Goal: Transaction & Acquisition: Purchase product/service

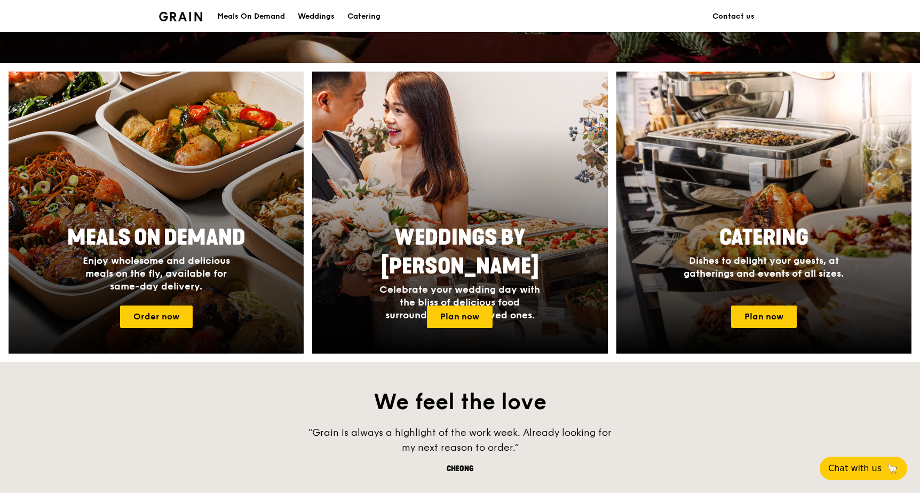
scroll to position [346, 0]
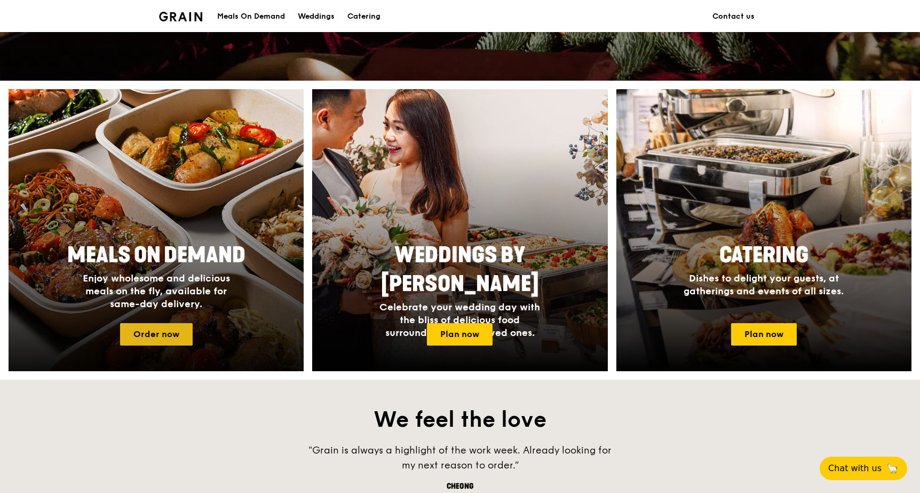
click at [173, 337] on link "Order now" at bounding box center [156, 334] width 73 height 22
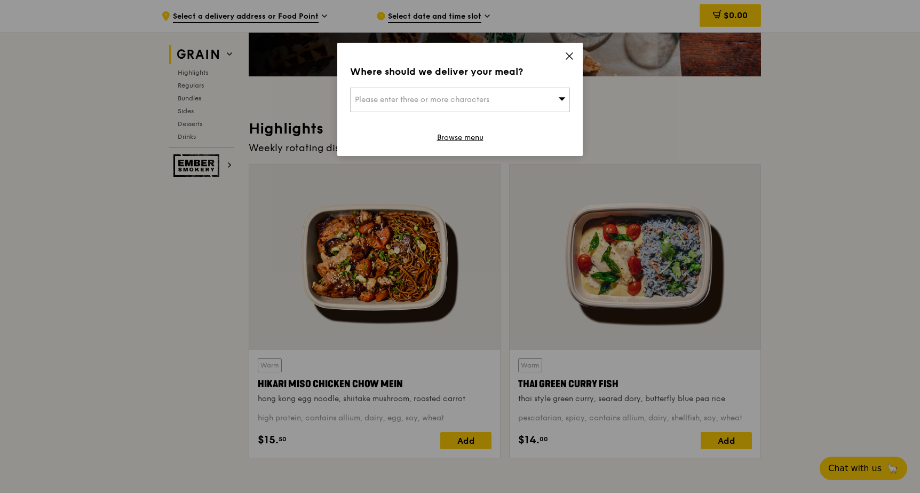
scroll to position [298, 0]
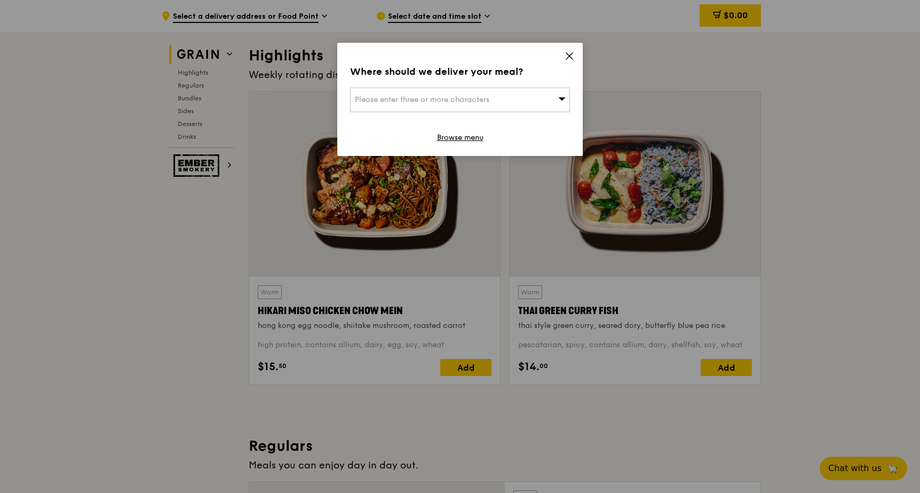
click at [573, 59] on icon at bounding box center [570, 56] width 10 height 10
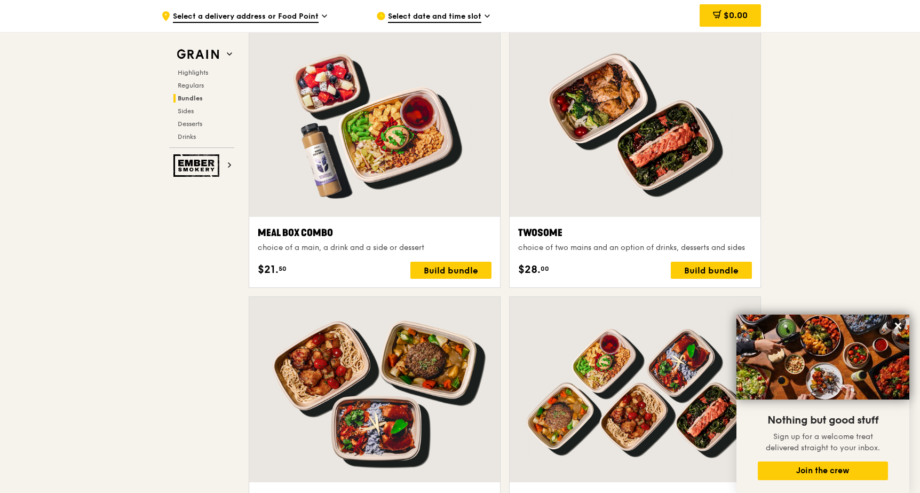
scroll to position [1584, 0]
click at [422, 153] on div at bounding box center [374, 123] width 251 height 185
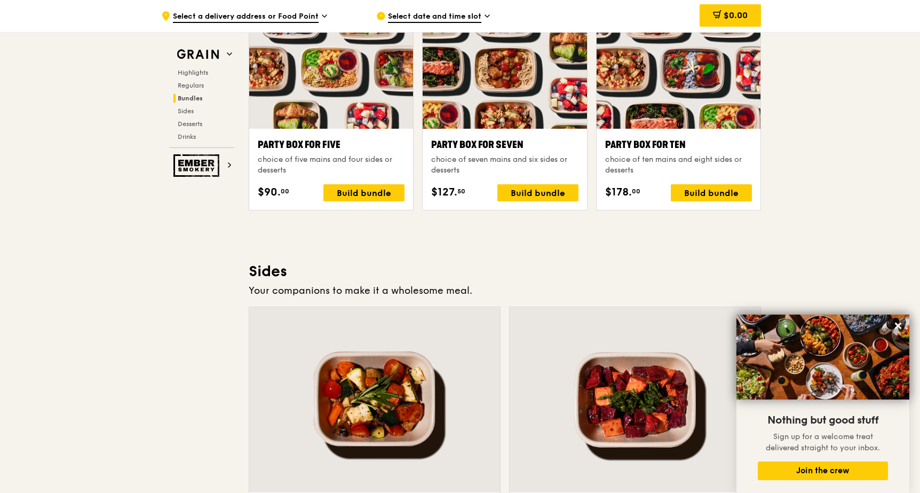
scroll to position [2038, 0]
